Goal: Task Accomplishment & Management: Manage account settings

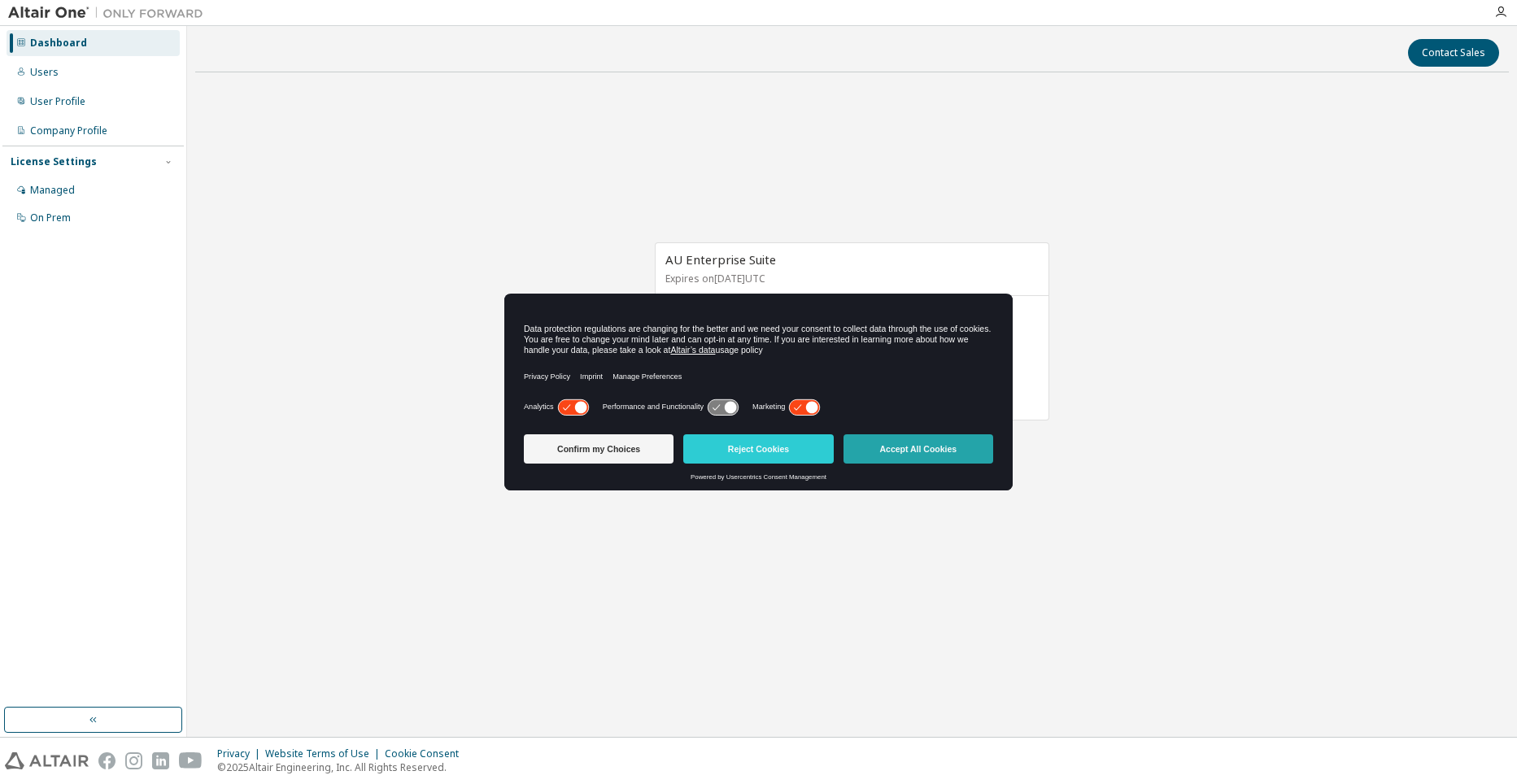
click at [917, 451] on button "Accept All Cookies" at bounding box center [918, 448] width 149 height 29
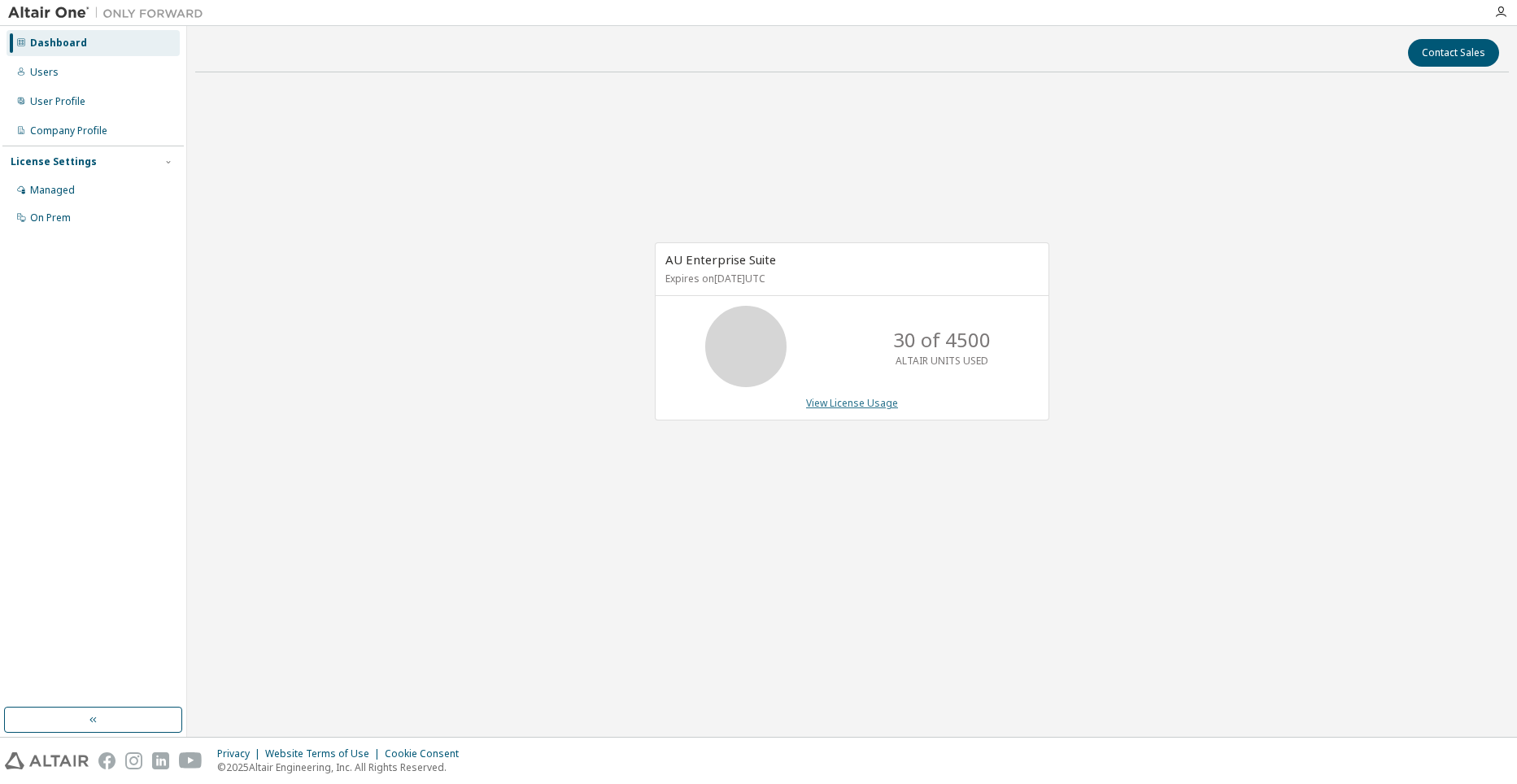
click at [840, 403] on link "View License Usage" at bounding box center [851, 403] width 92 height 14
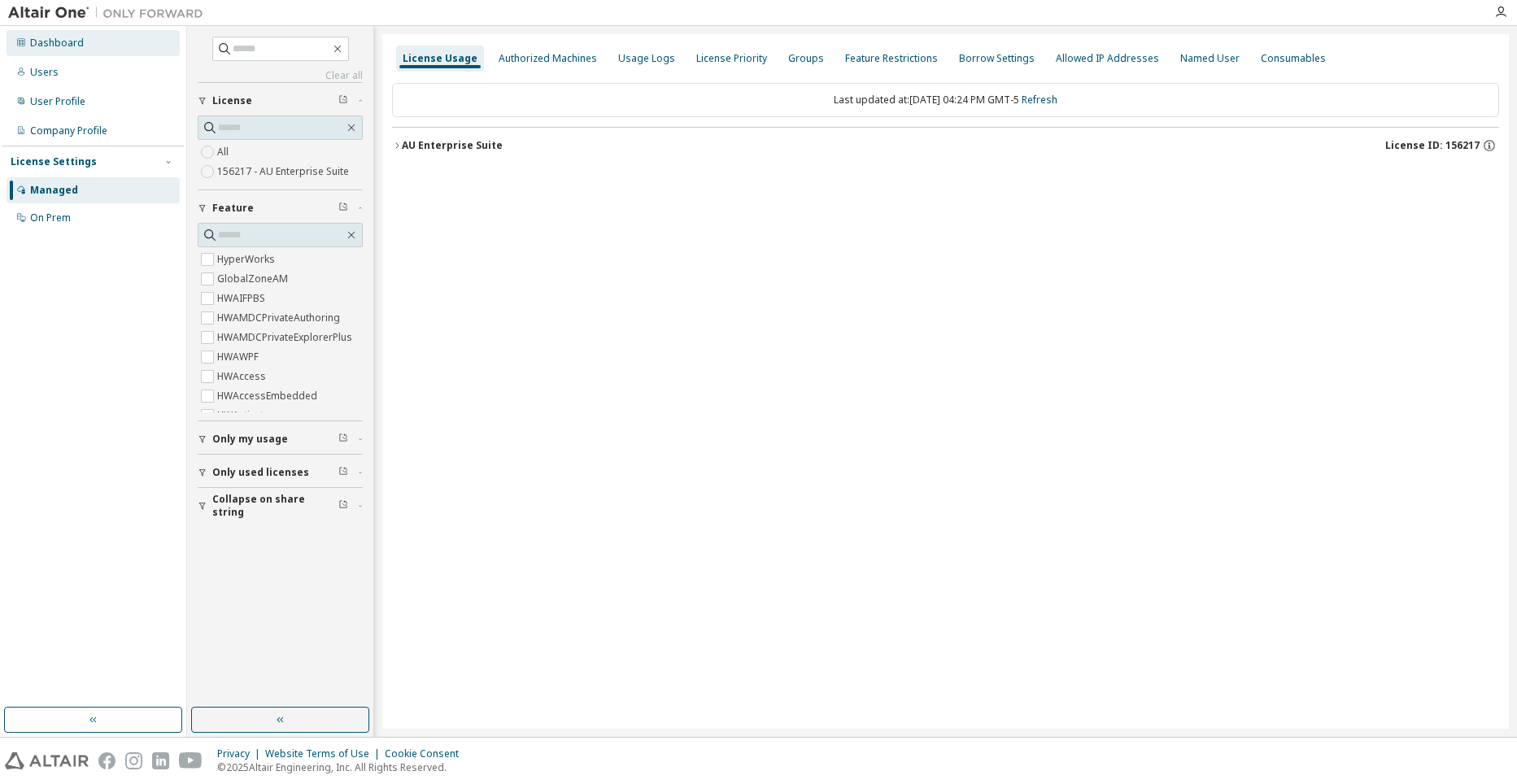
click at [73, 49] on div "Dashboard" at bounding box center [93, 44] width 173 height 26
